Goal: Information Seeking & Learning: Learn about a topic

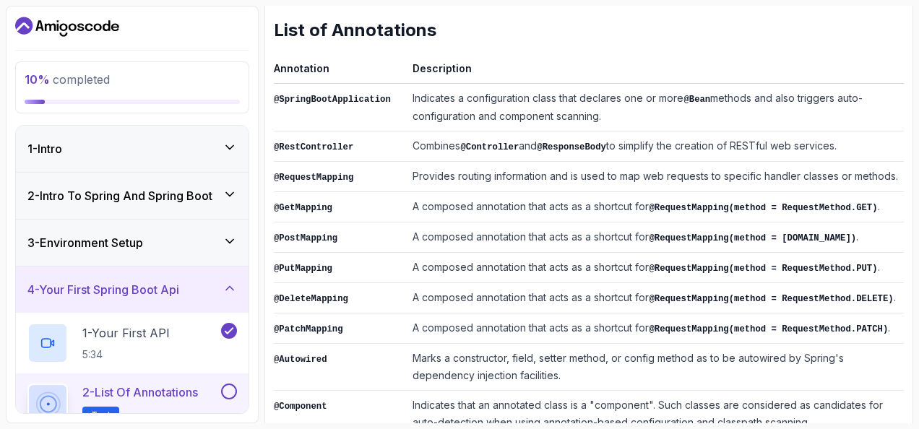
scroll to position [213, 0]
click at [615, 313] on td "A composed annotation that acts as a shortcut for @RequestMapping(method = Requ…" at bounding box center [655, 328] width 497 height 30
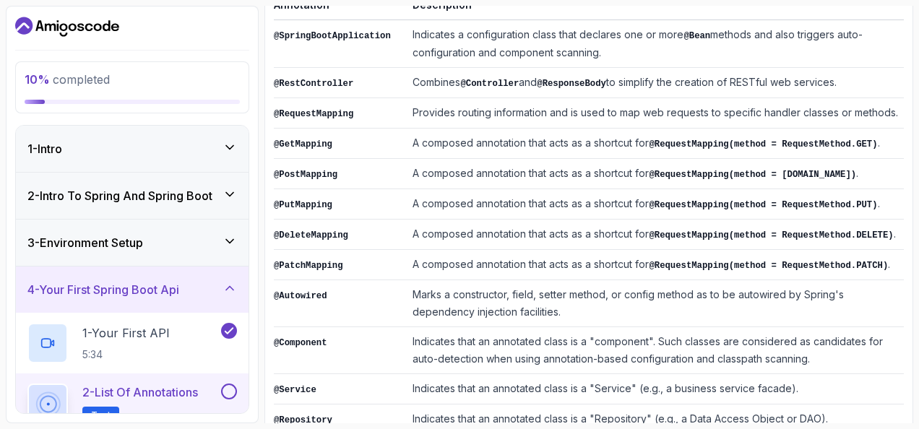
scroll to position [277, 0]
drag, startPoint x: 535, startPoint y: 230, endPoint x: 413, endPoint y: 230, distance: 122.1
click at [413, 230] on td "A composed annotation that acts as a shortcut for @RequestMapping(method = Requ…" at bounding box center [655, 234] width 497 height 30
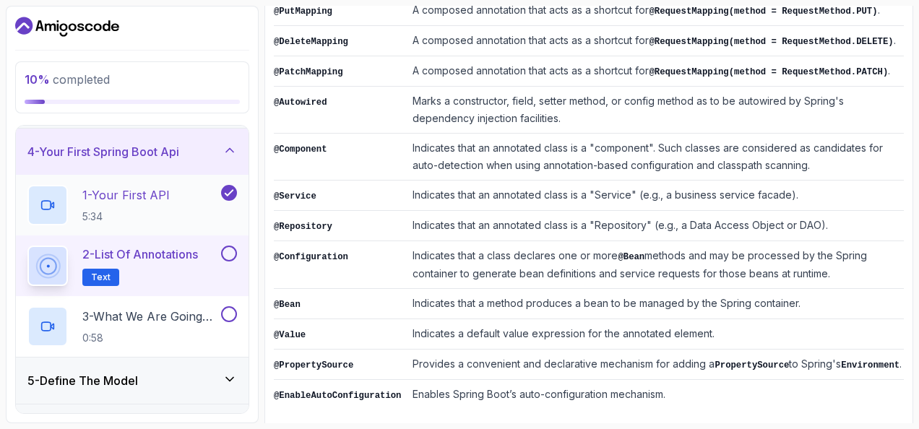
scroll to position [154, 0]
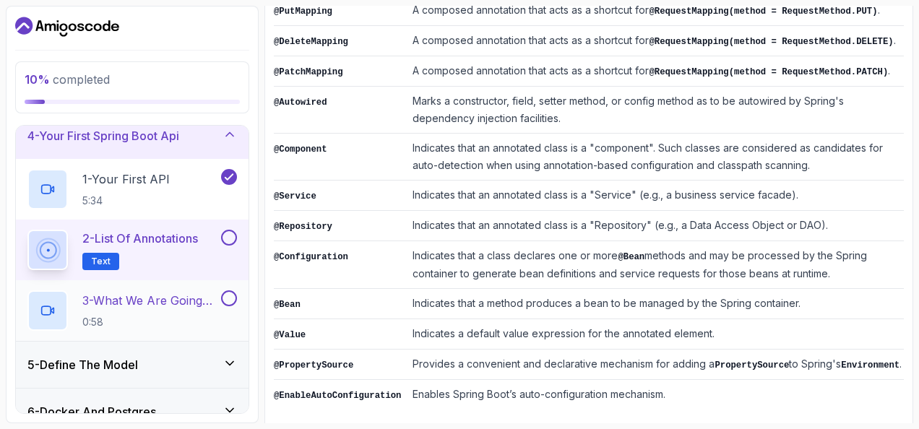
click at [189, 307] on p "3 - What We Are Going To Build" at bounding box center [150, 300] width 136 height 17
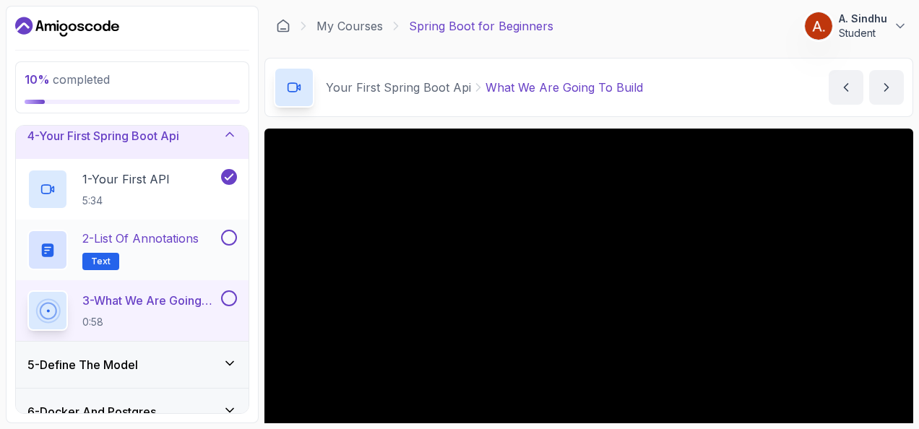
click at [234, 232] on button at bounding box center [229, 238] width 16 height 16
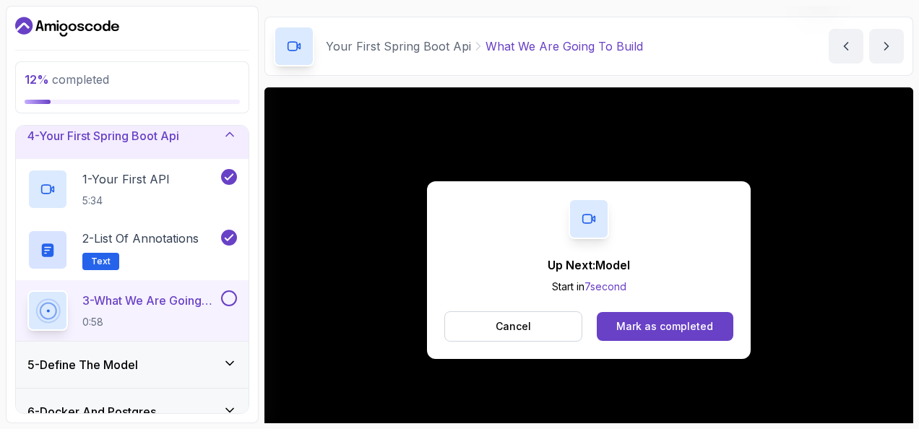
scroll to position [169, 0]
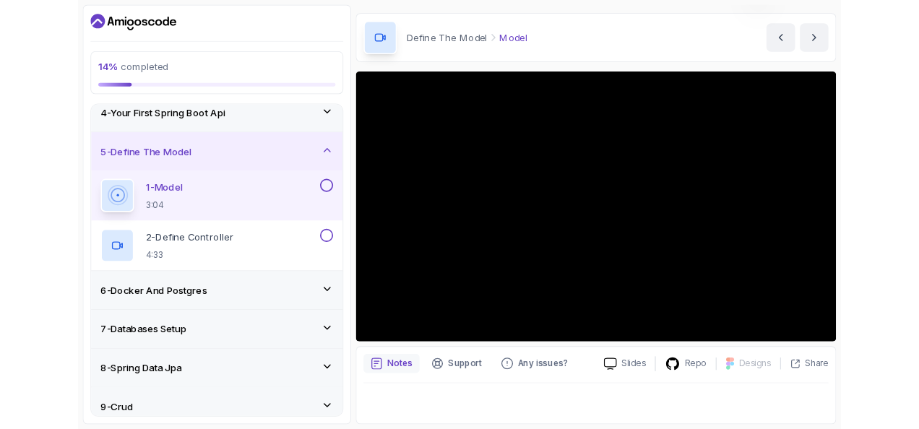
scroll to position [41, 0]
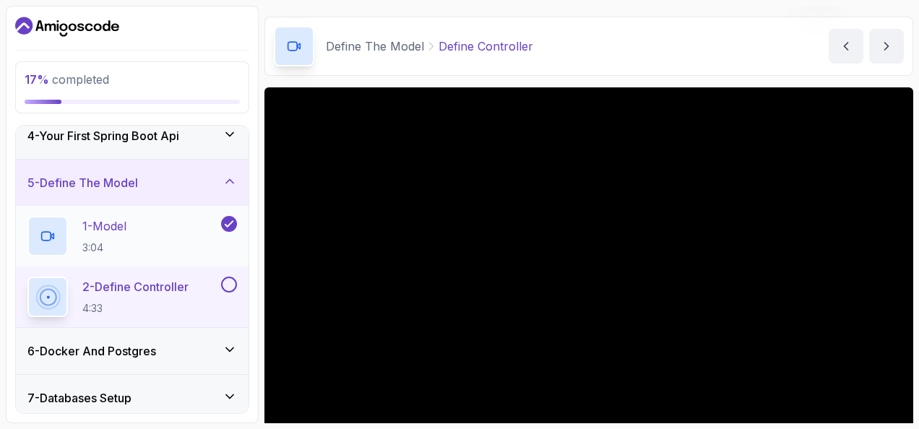
click at [107, 216] on div "1 - Model 3:04" at bounding box center [122, 236] width 191 height 40
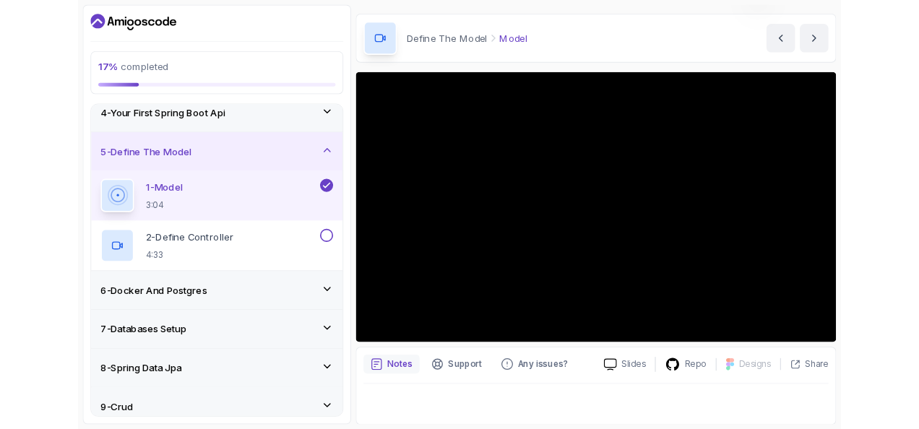
scroll to position [136, 0]
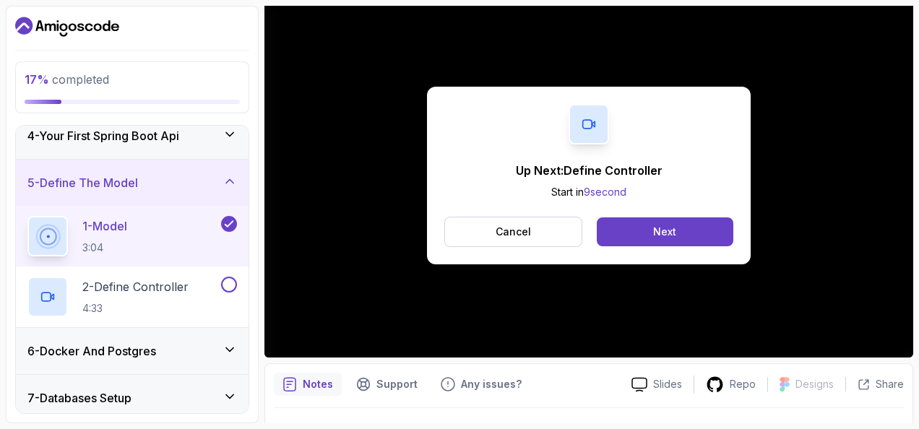
click at [680, 293] on div "Up Next: Define Controller Start in 9 second Cancel Next" at bounding box center [588, 175] width 649 height 365
click at [545, 234] on button "Cancel" at bounding box center [513, 232] width 138 height 30
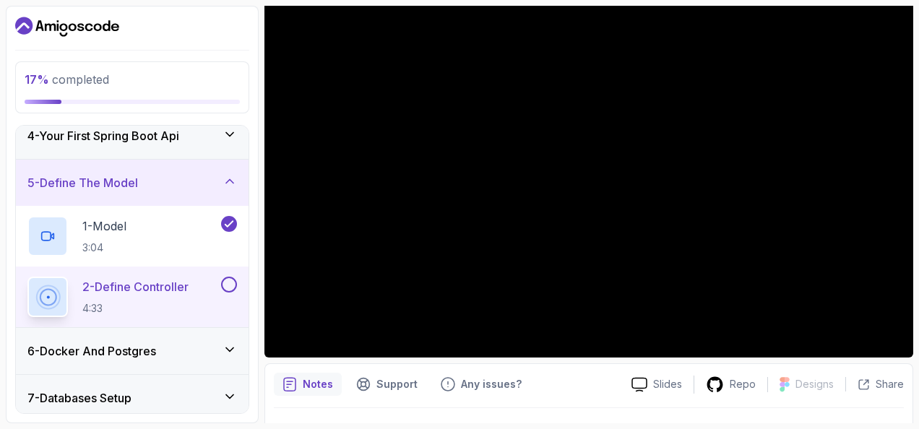
click at [118, 296] on h2 "2 - Define Controller 4:33" at bounding box center [135, 297] width 106 height 38
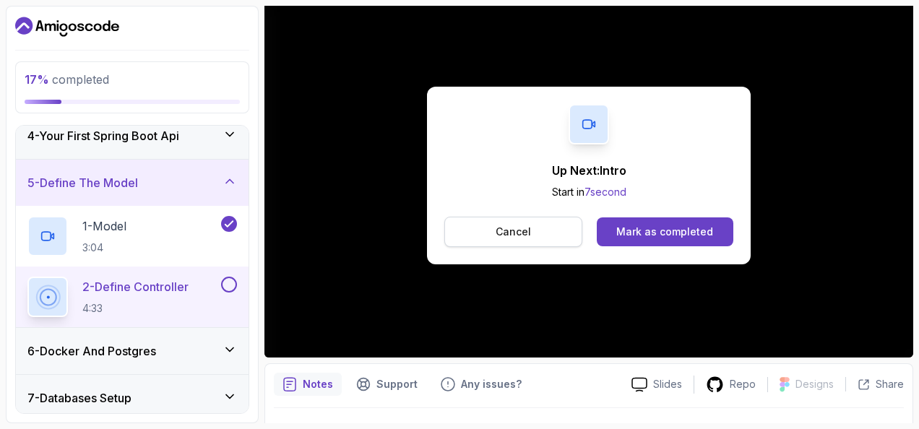
click at [543, 225] on button "Cancel" at bounding box center [513, 232] width 138 height 30
